Goal: Task Accomplishment & Management: Manage account settings

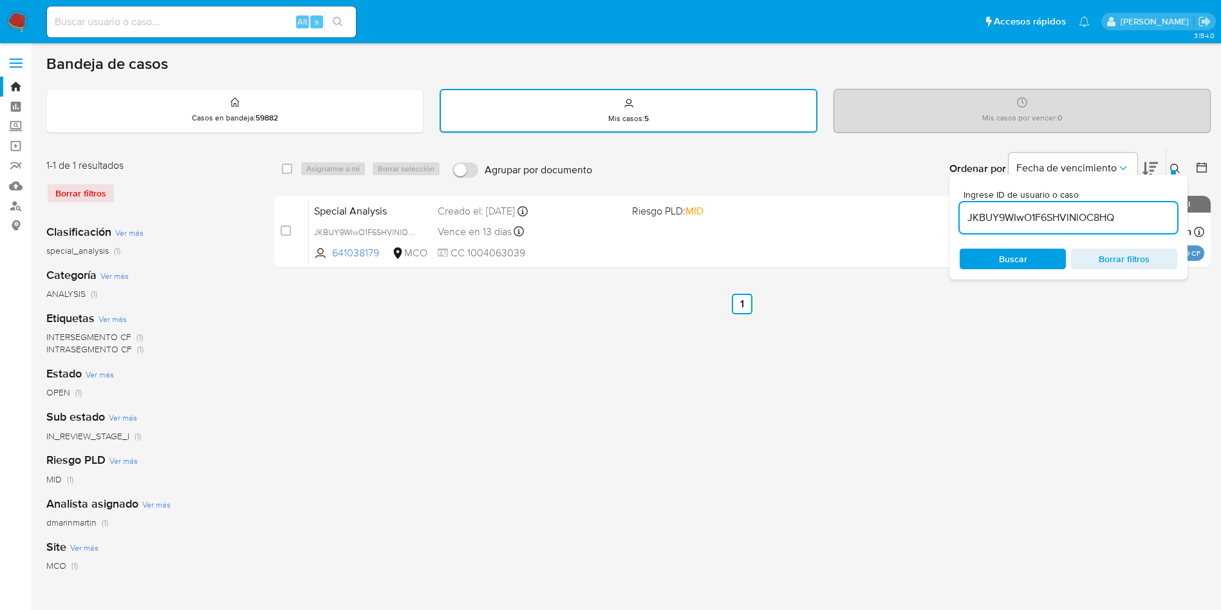
scroll to position [33, 0]
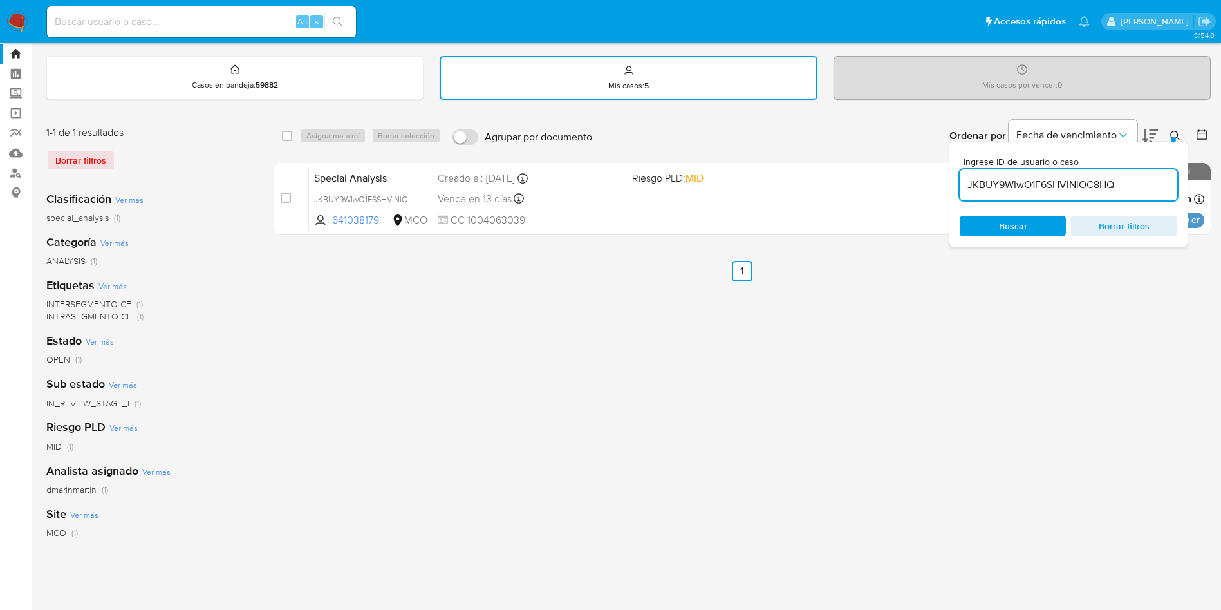
click at [1110, 186] on input "JKBUY9WIwO1F6SHVlNlOC8HQ" at bounding box center [1069, 184] width 218 height 17
paste input "SaINAhDeXFhrcF7kAh4OcrHZ"
click at [1026, 226] on div "Buscar Borrar filtros" at bounding box center [1069, 226] width 218 height 21
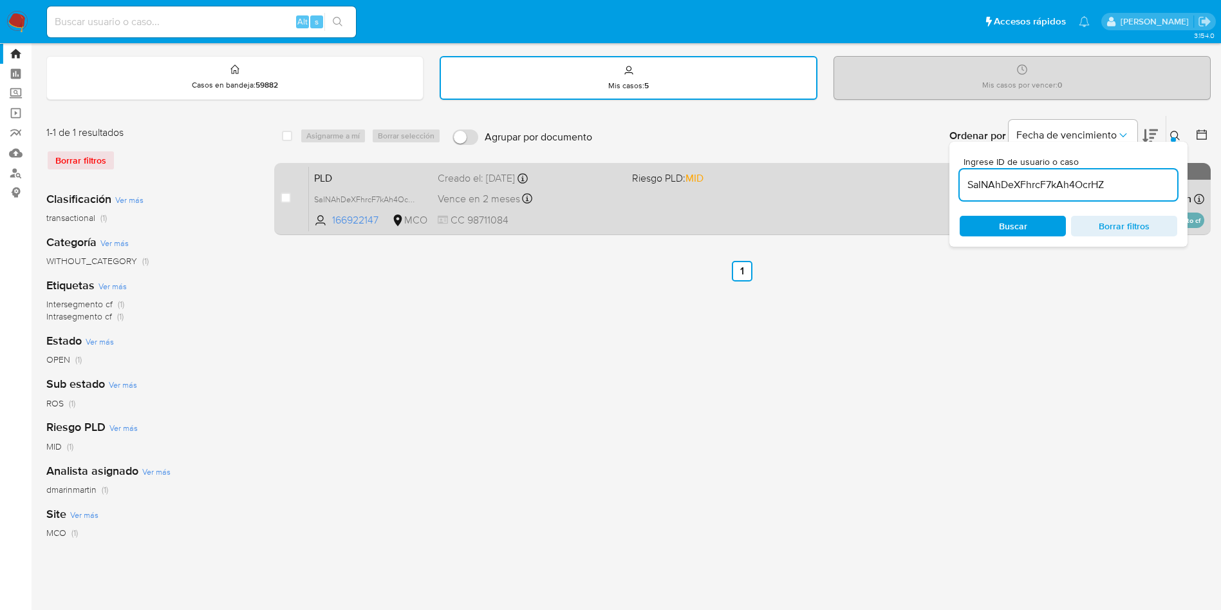
click at [618, 183] on div "Creado el: [DATE] Creado el: [DATE] 05:04:02" at bounding box center [530, 178] width 184 height 14
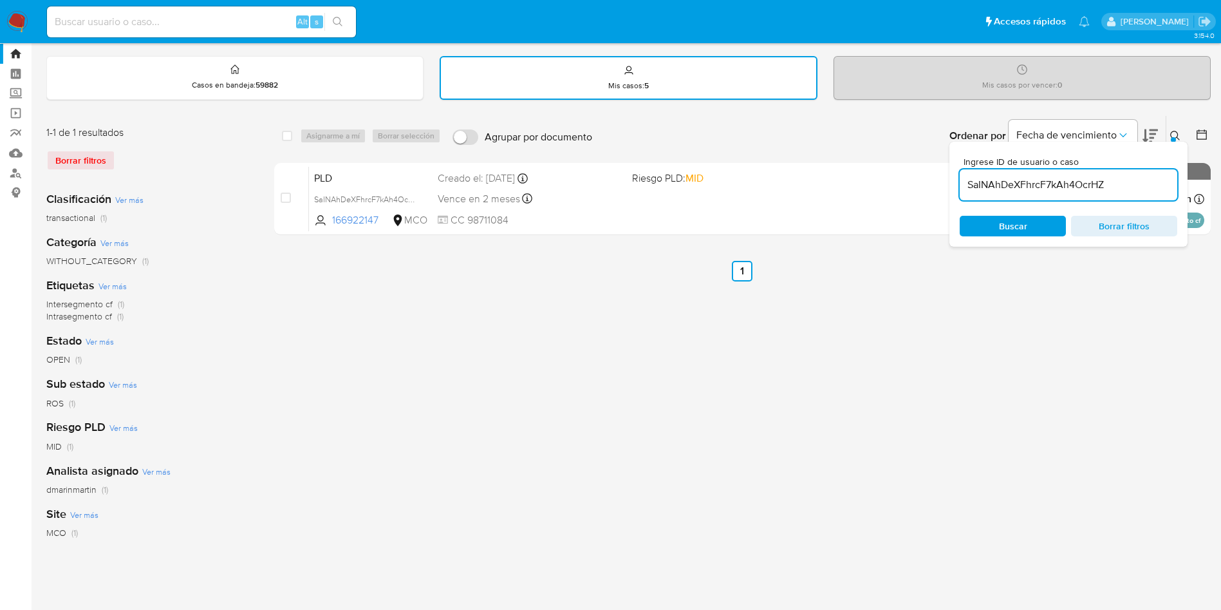
click at [1019, 187] on input "SaINAhDeXFhrcF7kAh4OcrHZ" at bounding box center [1069, 184] width 218 height 17
paste input "JKBUY9WIwO1F6SHVlNlOC8HQ"
type input "JKBUY9WIwO1F6SHVlNlOC8HQ"
click at [1025, 227] on div "Buscar Borrar filtros" at bounding box center [1069, 226] width 218 height 21
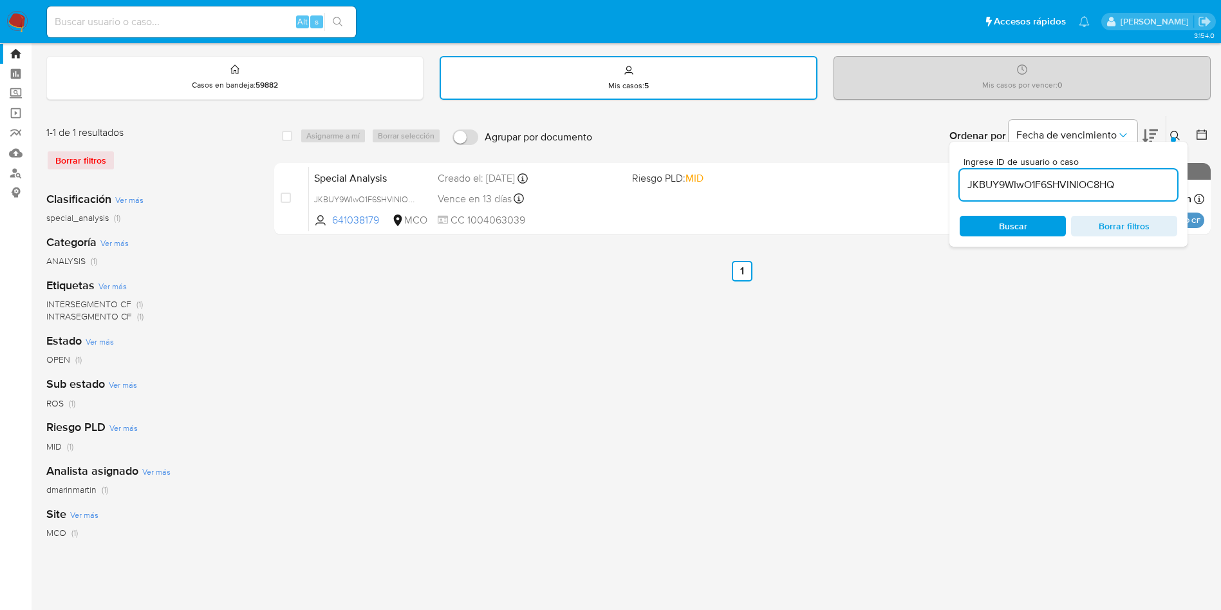
click at [1025, 227] on span "Buscar" at bounding box center [1013, 226] width 28 height 21
click at [738, 153] on div "Ordenar por Fecha de vencimiento No es posible ordenar los resultados mientras …" at bounding box center [905, 136] width 612 height 40
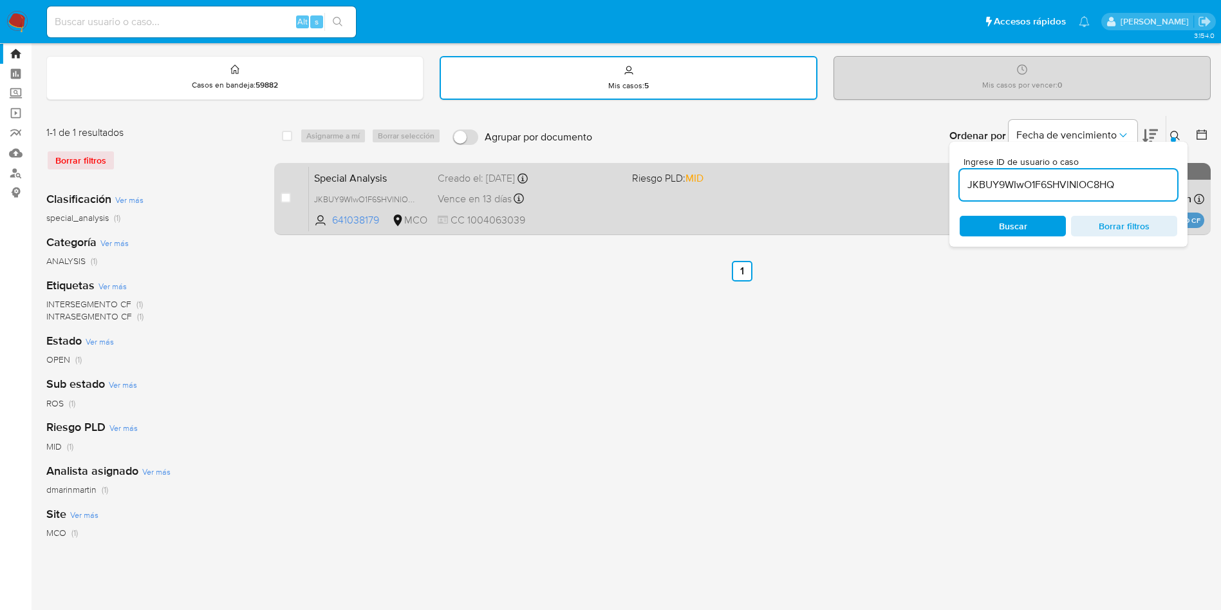
click at [743, 196] on div "Special Analysis JKBUY9WIwO1F6SHVlNlOC8HQ 641038179 MCO Riesgo PLD: MID Creado …" at bounding box center [756, 198] width 895 height 65
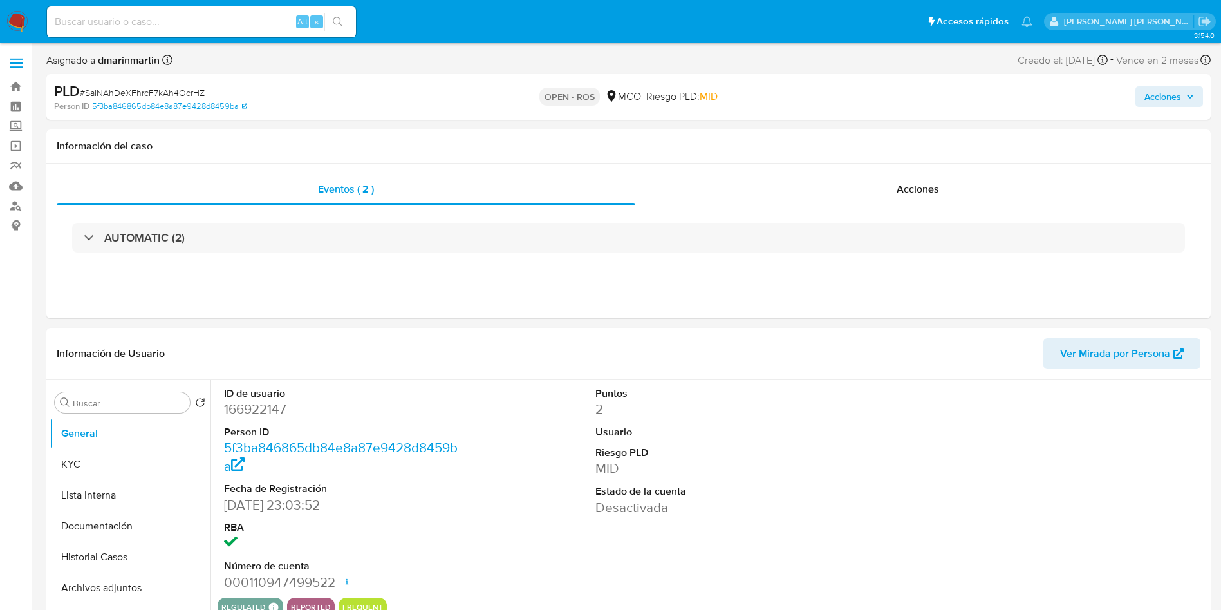
click at [1160, 93] on span "Acciones" at bounding box center [1162, 96] width 37 height 21
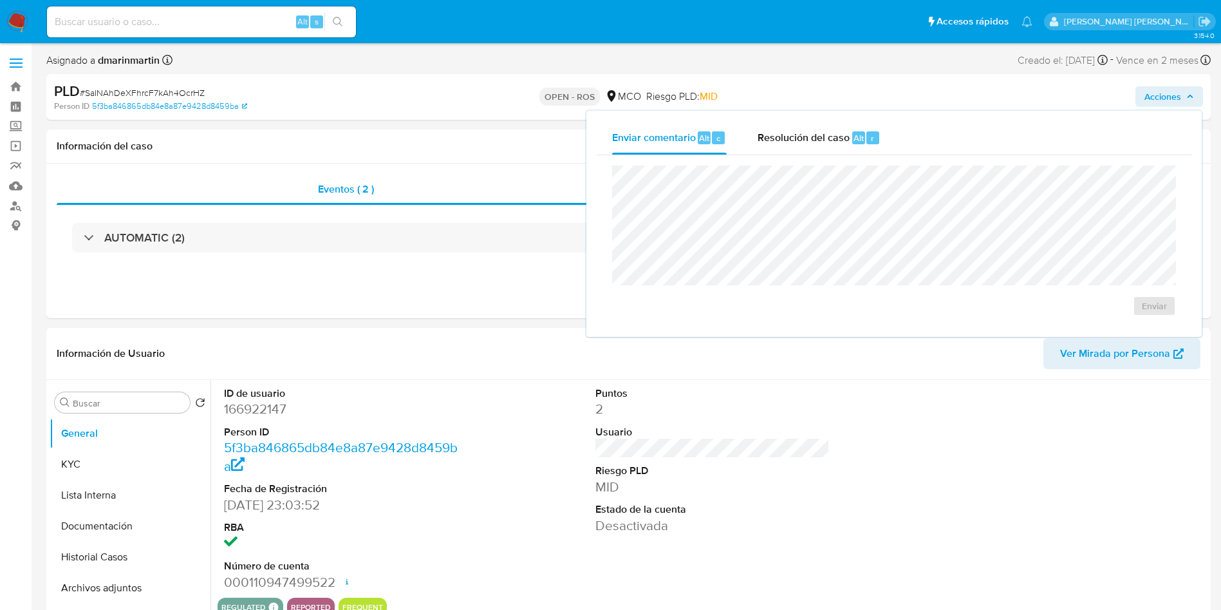
select select "10"
click at [844, 127] on div "Resolución del caso Alt r" at bounding box center [819, 137] width 123 height 33
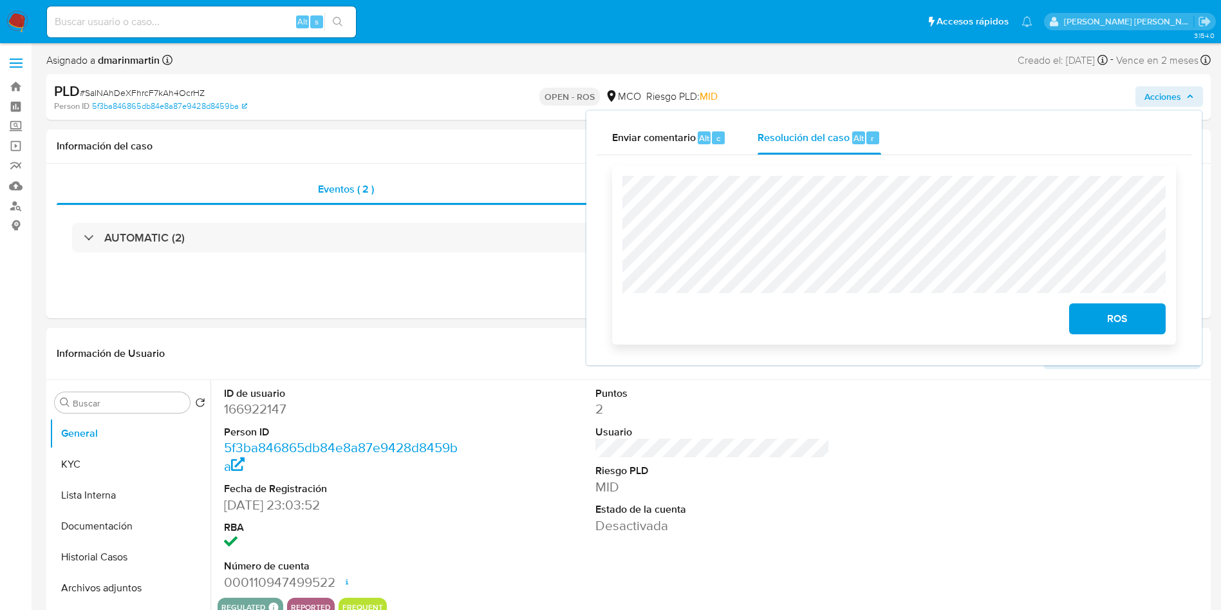
click at [1123, 324] on span "ROS" at bounding box center [1117, 318] width 63 height 28
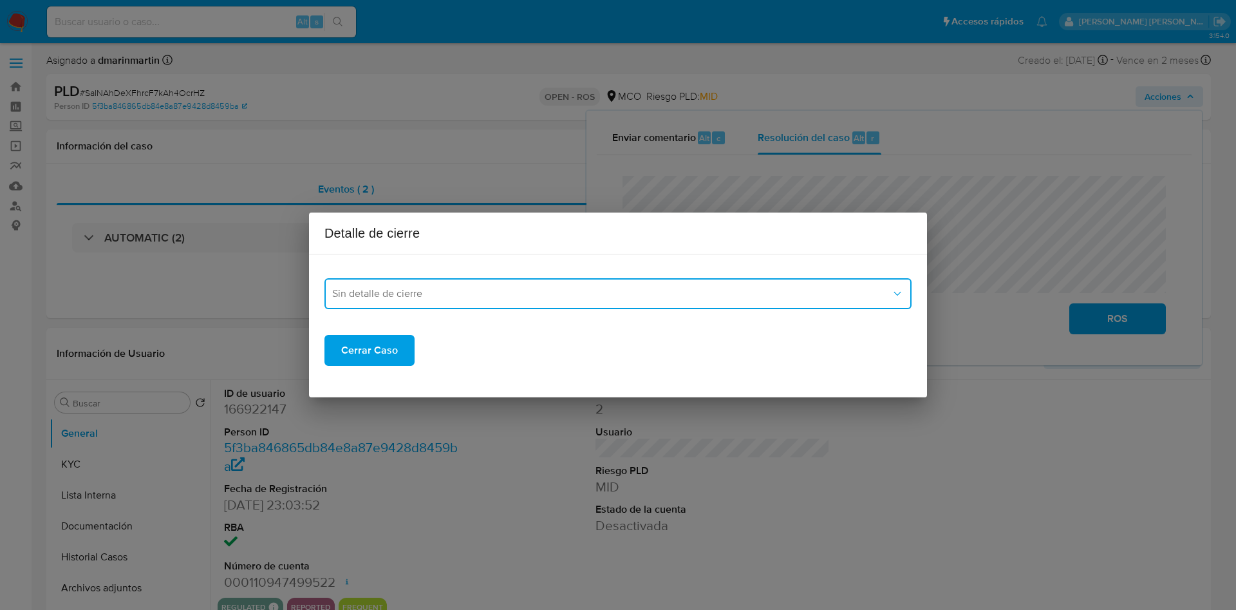
click at [404, 299] on span "Sin detalle de cierre" at bounding box center [611, 293] width 559 height 13
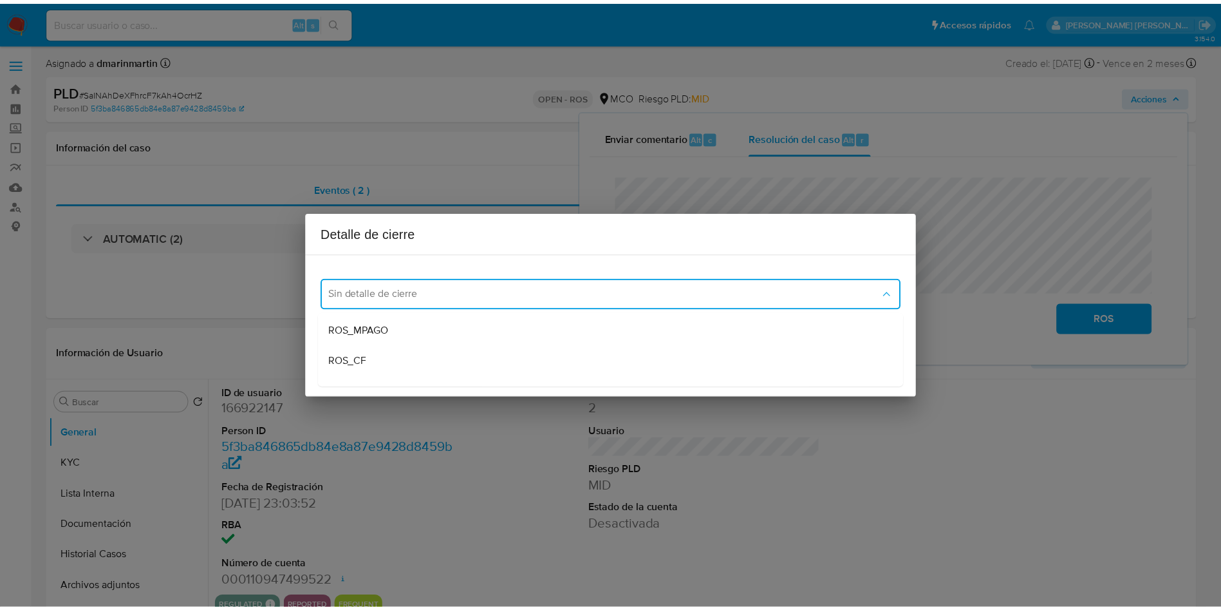
scroll to position [71, 0]
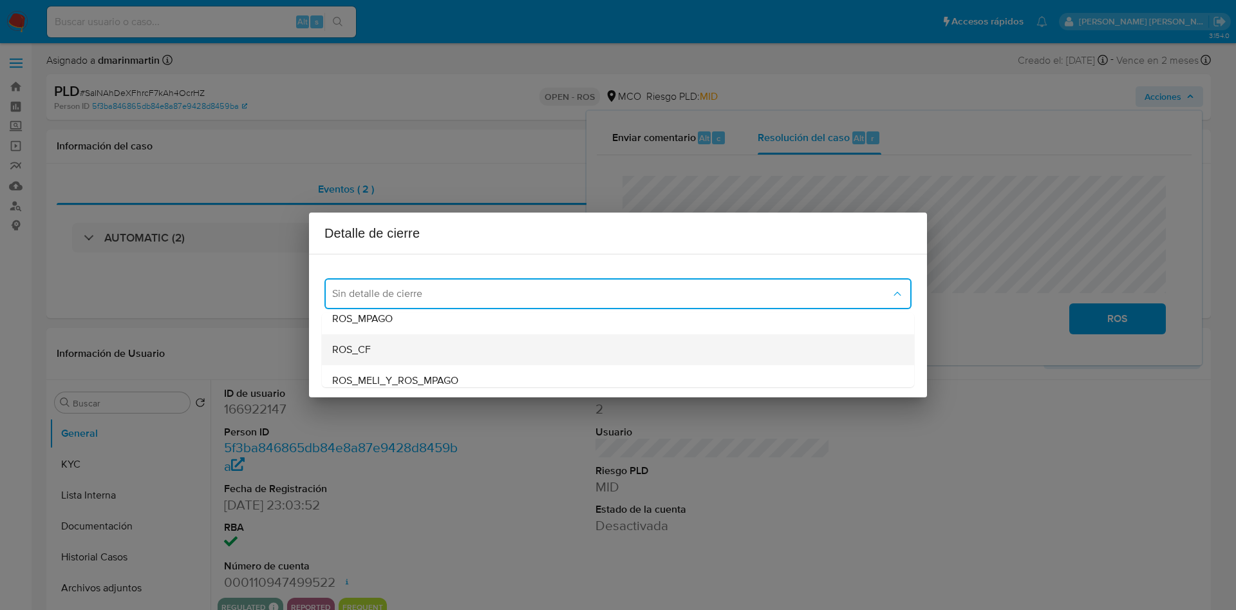
click at [389, 345] on div "ROS_CF" at bounding box center [618, 349] width 572 height 31
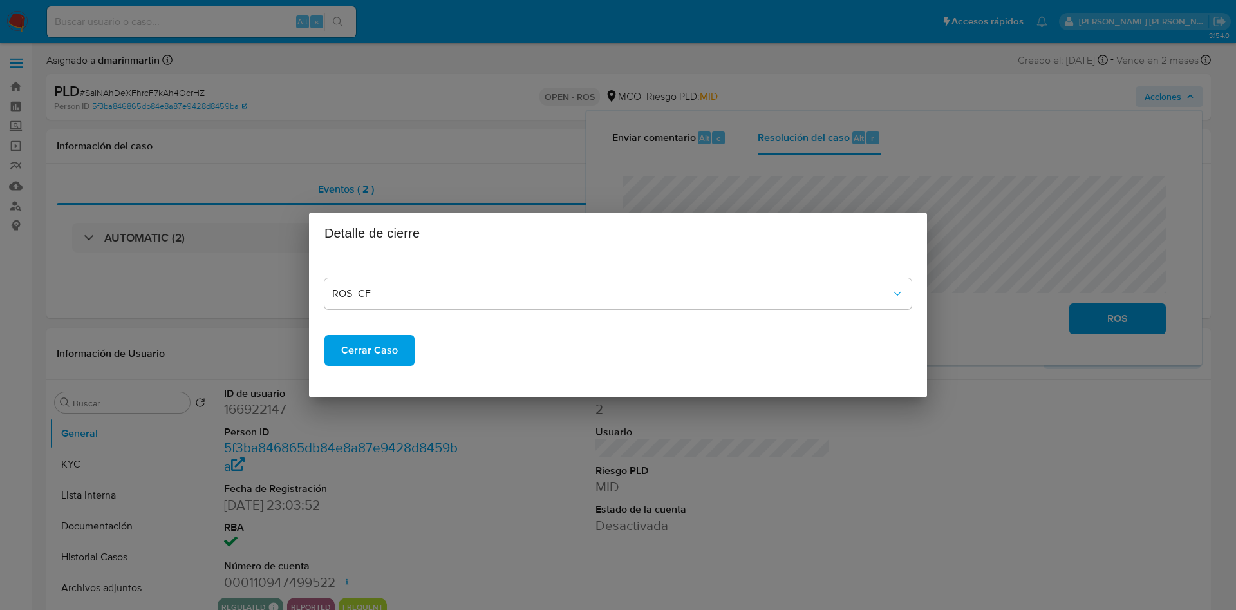
click at [369, 349] on span "Cerrar Caso" at bounding box center [369, 350] width 57 height 28
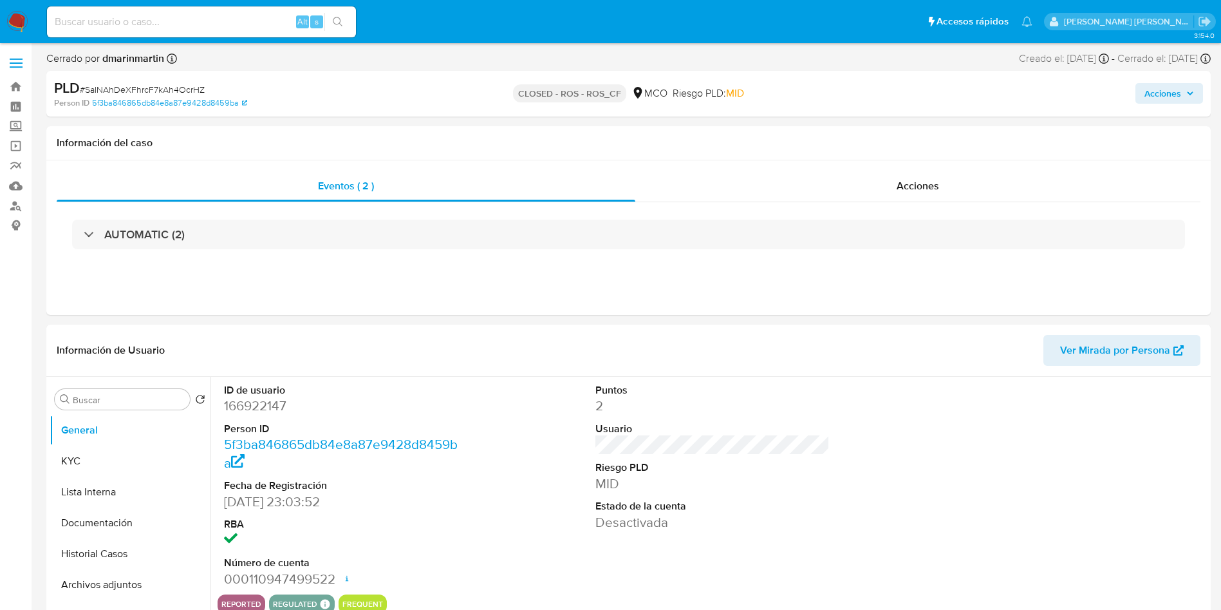
select select "10"
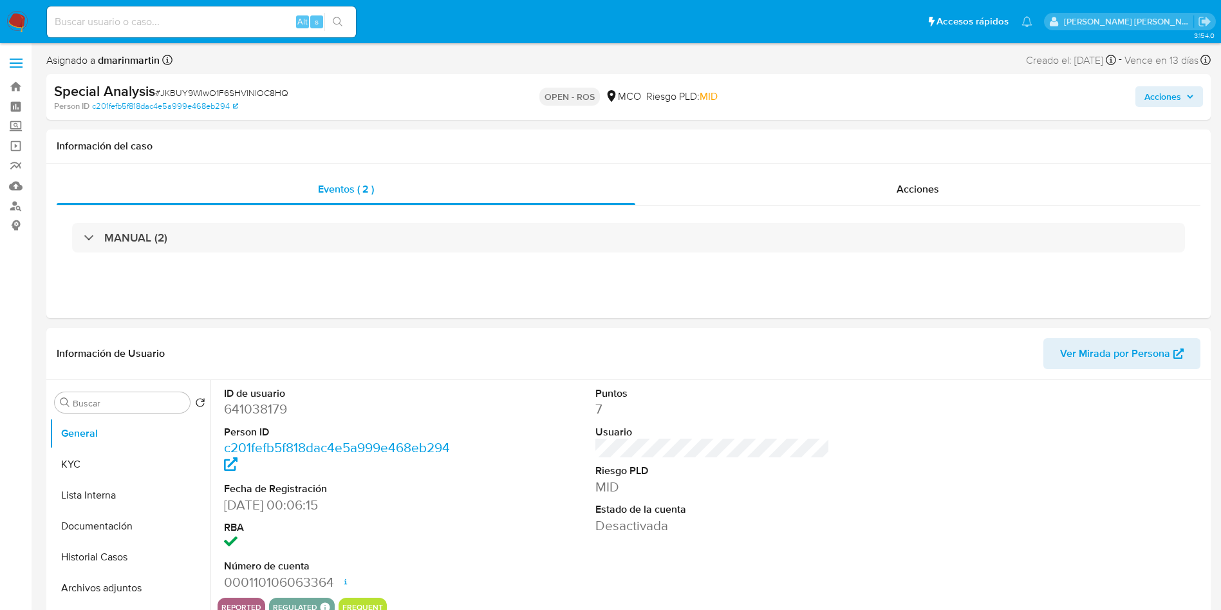
click at [1160, 90] on span "Acciones" at bounding box center [1162, 96] width 37 height 21
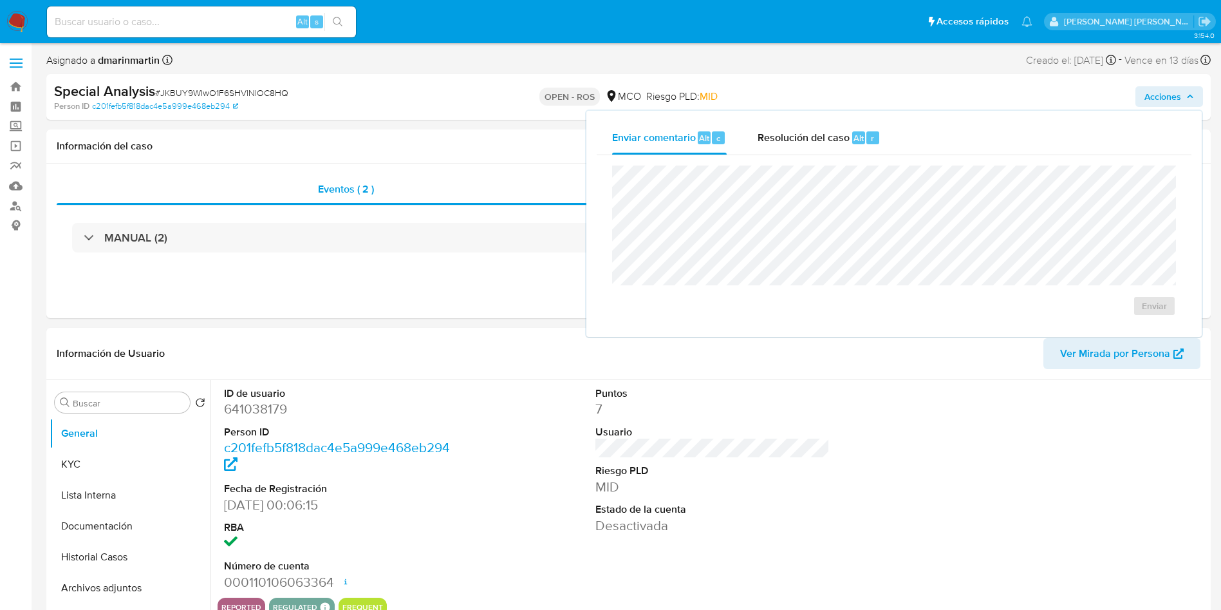
select select "10"
click at [807, 146] on div "Resolución del caso Alt r" at bounding box center [819, 137] width 123 height 33
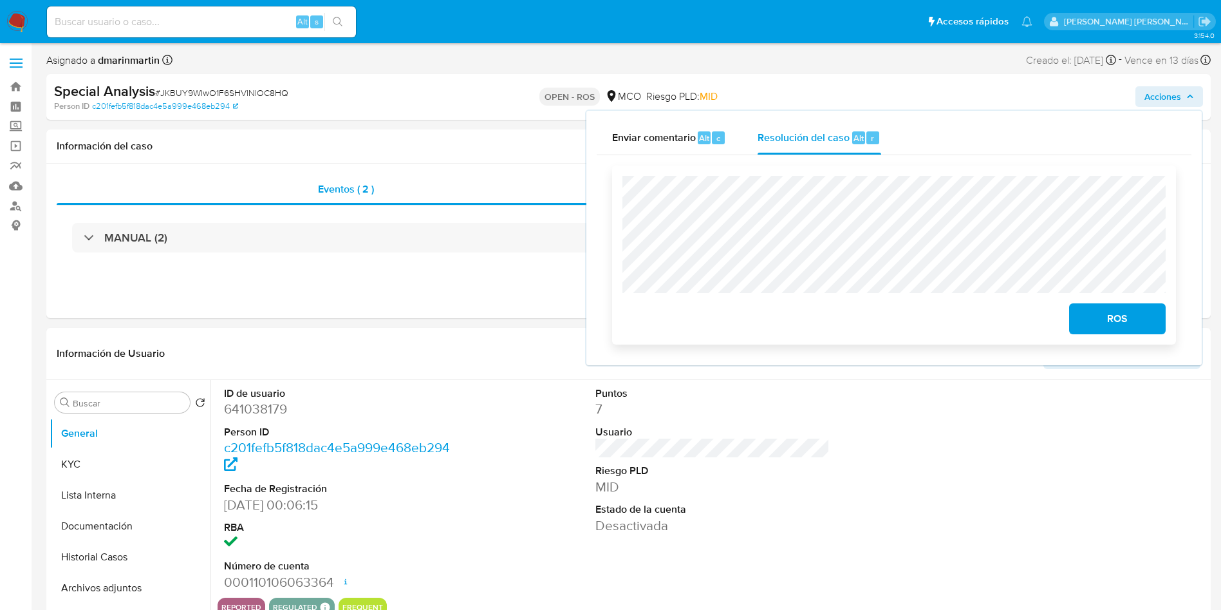
click at [1108, 326] on span "ROS" at bounding box center [1117, 318] width 63 height 28
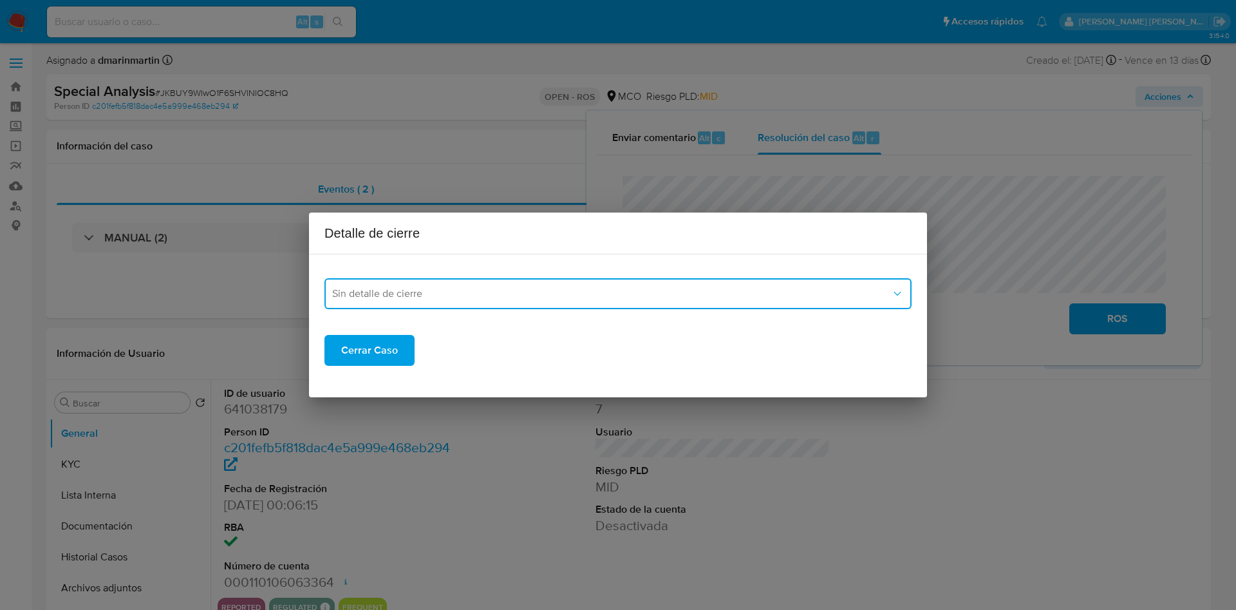
click at [595, 303] on button "Sin detalle de cierre" at bounding box center [617, 293] width 587 height 31
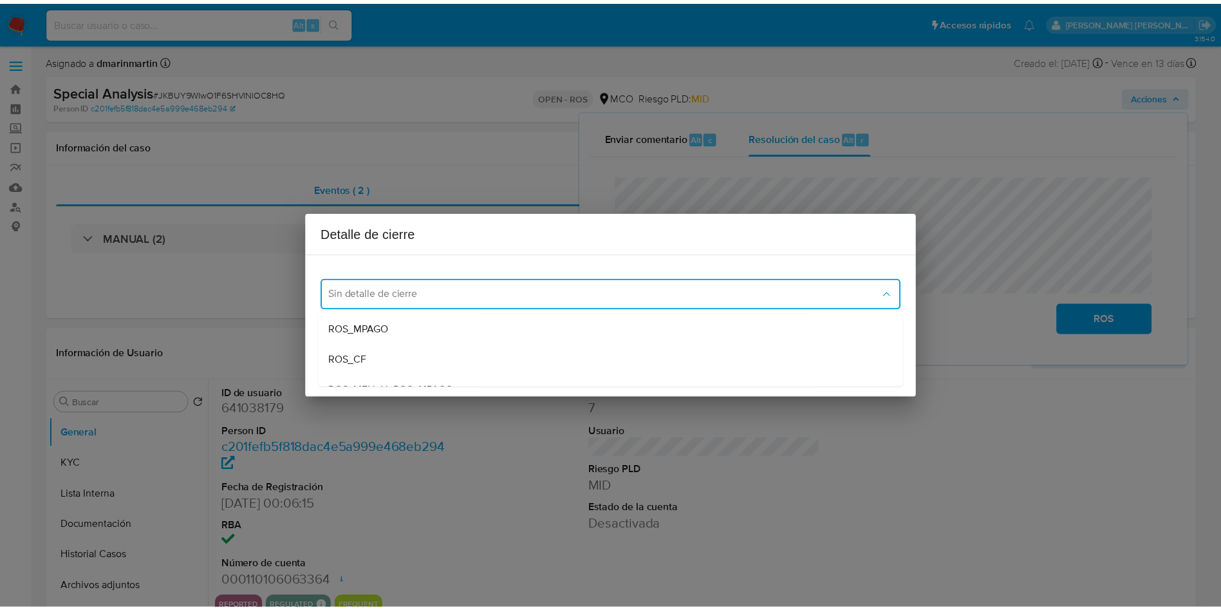
scroll to position [63, 0]
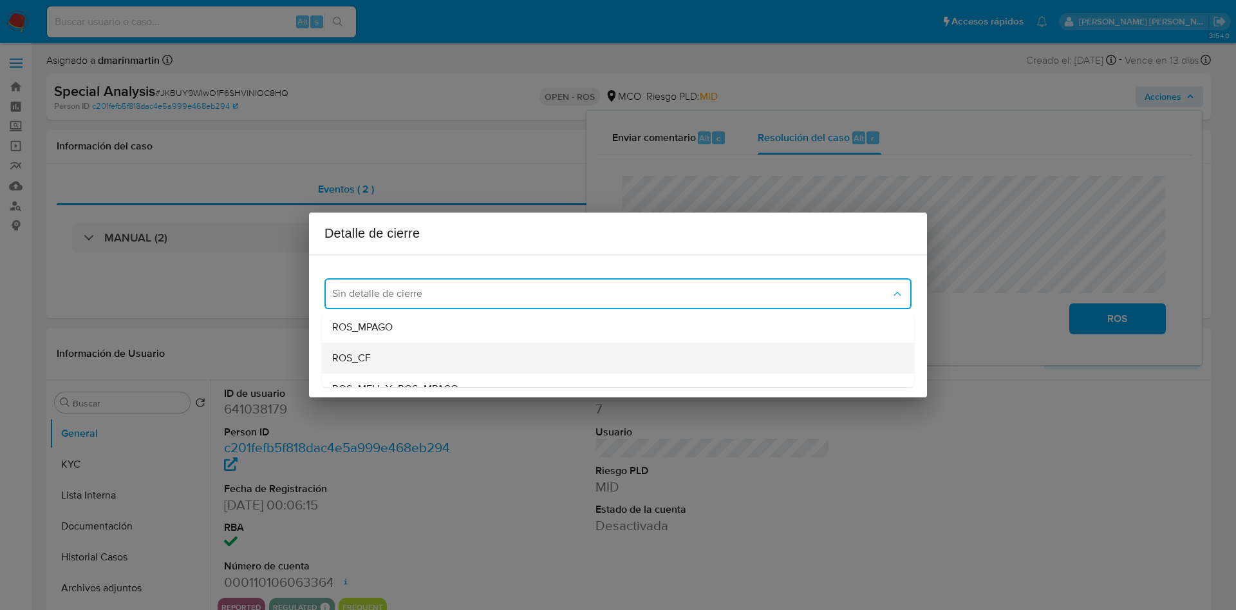
click at [420, 357] on div "ROS_CF" at bounding box center [618, 357] width 572 height 31
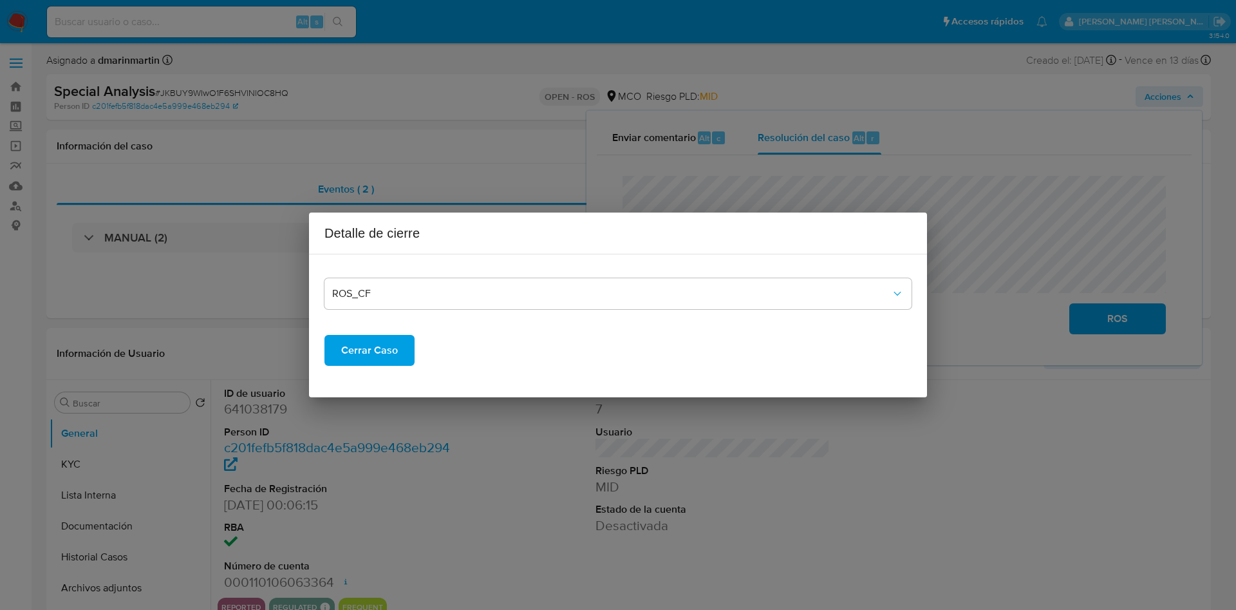
click at [375, 342] on span "Cerrar Caso" at bounding box center [369, 350] width 57 height 28
